Goal: Find specific page/section: Find specific page/section

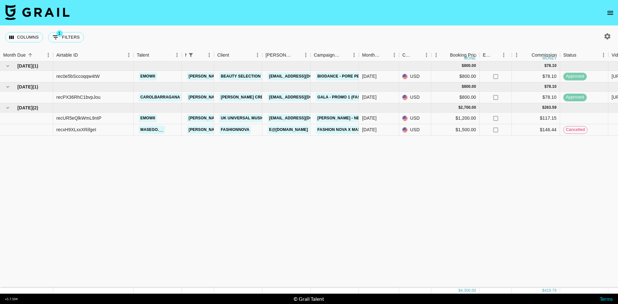
click at [611, 10] on icon "open drawer" at bounding box center [611, 13] width 8 height 8
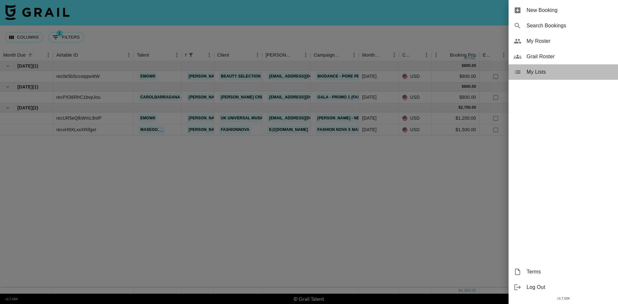
click at [547, 72] on span "My Lists" at bounding box center [570, 72] width 86 height 8
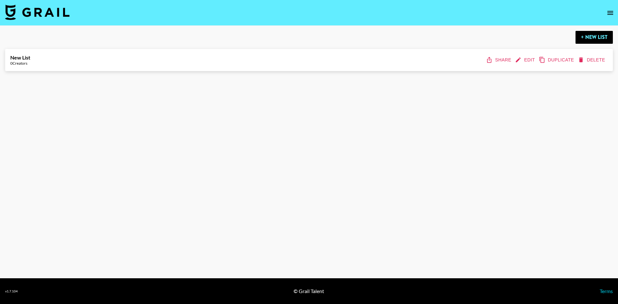
click at [611, 11] on icon "open drawer" at bounding box center [611, 13] width 8 height 8
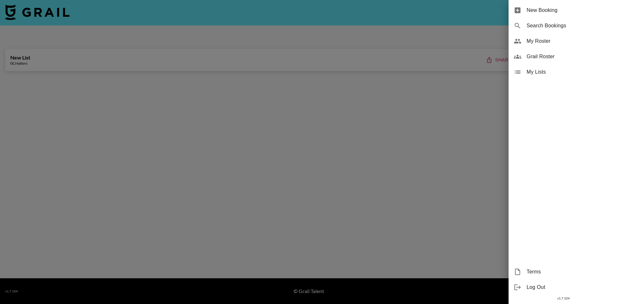
click at [531, 41] on span "My Roster" at bounding box center [570, 41] width 86 height 8
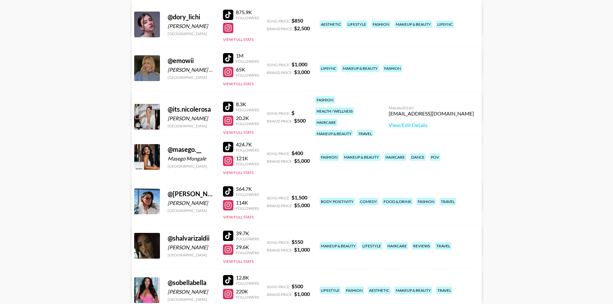
scroll to position [169, 0]
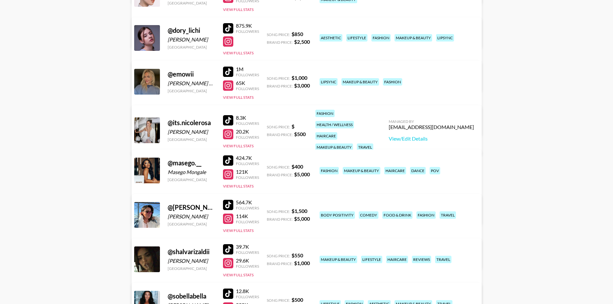
click at [230, 70] on div at bounding box center [228, 72] width 10 height 10
click at [233, 85] on div at bounding box center [228, 86] width 10 height 10
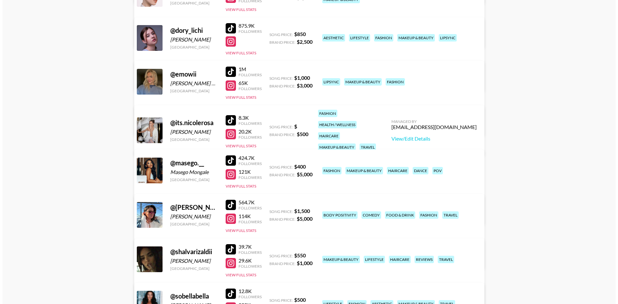
scroll to position [0, 0]
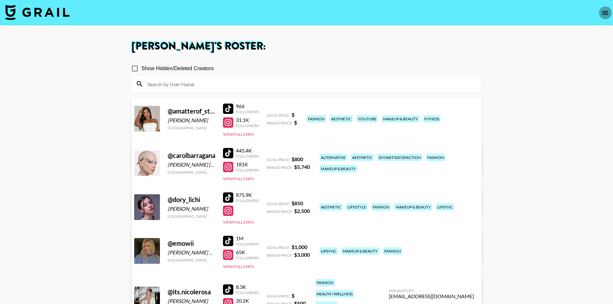
click at [604, 11] on icon "open drawer" at bounding box center [606, 13] width 6 height 4
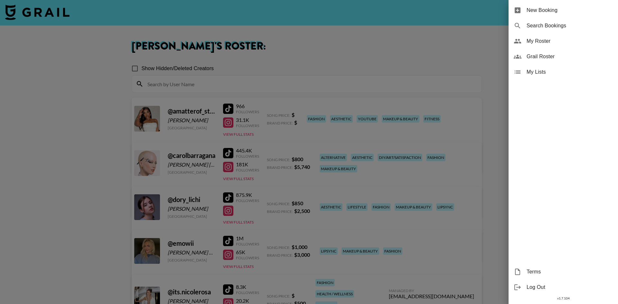
click at [65, 11] on div at bounding box center [309, 152] width 618 height 304
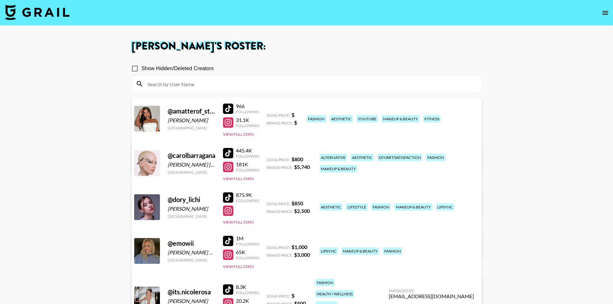
click at [43, 14] on img at bounding box center [37, 12] width 64 height 15
